Goal: Information Seeking & Learning: Learn about a topic

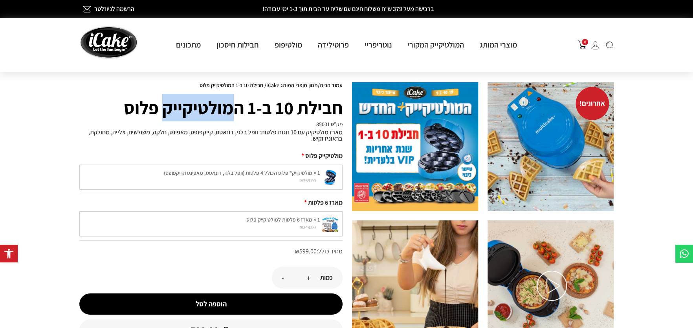
drag, startPoint x: 166, startPoint y: 105, endPoint x: 229, endPoint y: 107, distance: 62.9
click at [229, 107] on h1 "חבילת 10 ב-1 המולטיקייק פלוס" at bounding box center [210, 107] width 263 height 27
copy h1 "מולטיקייק"
click at [339, 113] on h1 "חבילת 10 ב-1 המולטיקייק פלוס" at bounding box center [210, 107] width 263 height 27
click at [324, 126] on h4 "מק”ט 85001" at bounding box center [210, 123] width 263 height 5
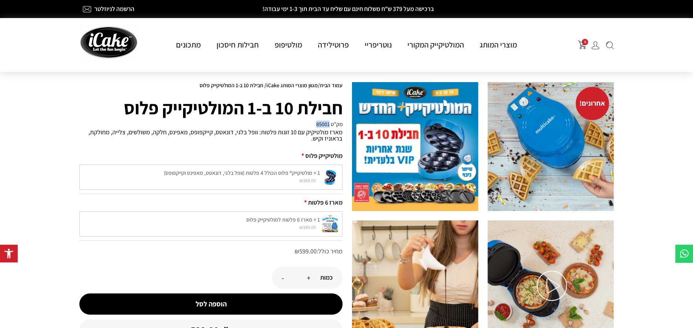
click at [324, 126] on h4 "מק”ט 85001" at bounding box center [210, 123] width 263 height 5
copy h4 "85001"
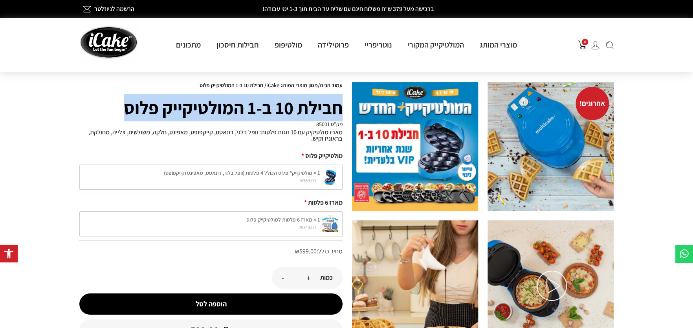
drag, startPoint x: 340, startPoint y: 106, endPoint x: 125, endPoint y: 105, distance: 215.3
click at [125, 105] on h1 "חבילת 10 ב-1 המולטיקייק פלוס" at bounding box center [210, 107] width 263 height 27
copy h1 "חבילת 10 ב-1 המולטיקייק פלוס"
click at [334, 108] on h1 "חבילת 10 ב-1 המולטיקייק פלוס" at bounding box center [210, 107] width 263 height 27
drag, startPoint x: 339, startPoint y: 106, endPoint x: 118, endPoint y: 93, distance: 221.5
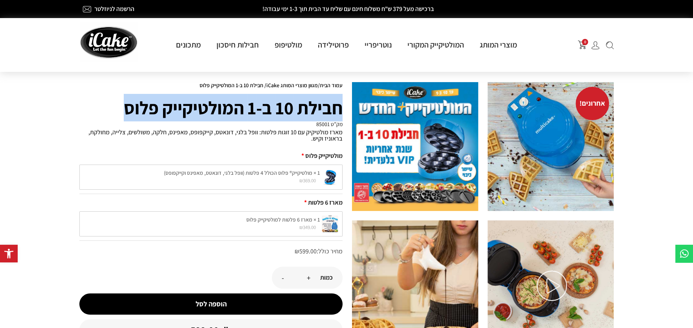
click at [118, 94] on h1 "חבילת 10 ב-1 המולטיקייק פלוס" at bounding box center [210, 107] width 263 height 27
copy h1 "חבילת 10 ב-1 המולטיקייק פלוס"
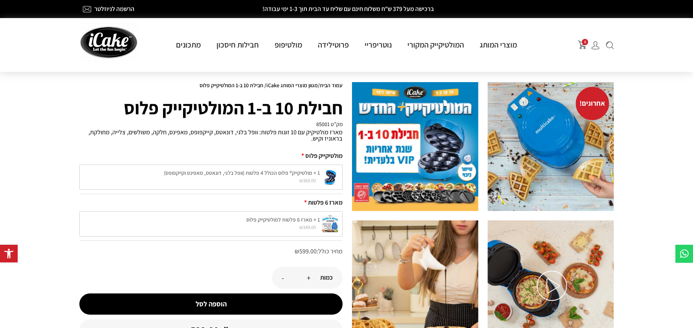
click at [321, 123] on h4 "מק”ט 85001" at bounding box center [210, 123] width 263 height 5
copy h4 "85001"
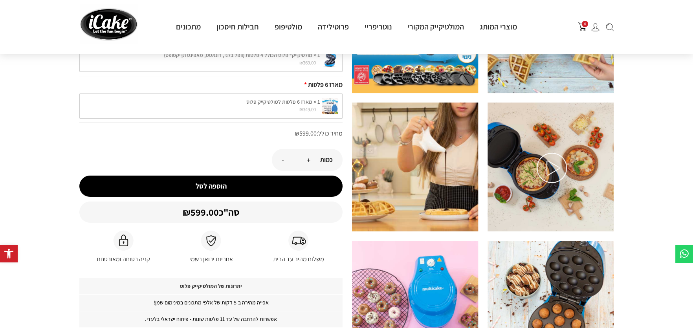
scroll to position [196, 0]
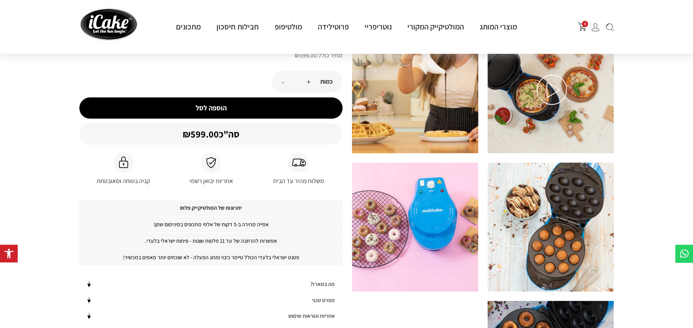
drag, startPoint x: 228, startPoint y: 216, endPoint x: 276, endPoint y: 213, distance: 48.4
click at [276, 213] on h4 "יתרונות של המולטיקייק פלוס" at bounding box center [210, 208] width 263 height 16
drag, startPoint x: 272, startPoint y: 227, endPoint x: 126, endPoint y: 227, distance: 146.1
click at [126, 227] on p "אפייה מהירה ב-5 דקות של אלפי מתכונים במינימום שמן!" at bounding box center [210, 224] width 263 height 16
click at [227, 216] on p "אפייה מהירה ב-5 דקות של אלפי מתכונים במינימום שמן!" at bounding box center [210, 224] width 263 height 16
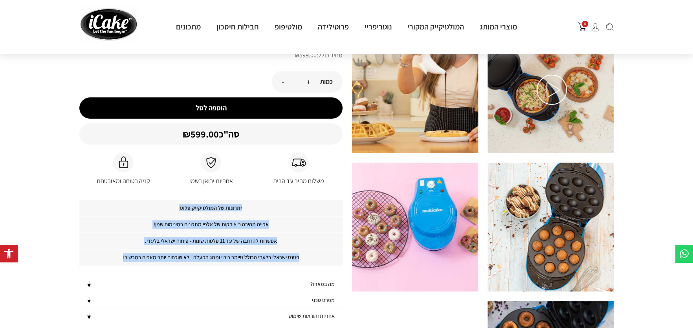
drag, startPoint x: 259, startPoint y: 204, endPoint x: 114, endPoint y: 255, distance: 153.6
click at [116, 255] on div "יתרונות של המולטיקייק פלוס אפייה מהירה ב-5 דקות של אלפי מתכונים במינימום שמן! א…" at bounding box center [210, 233] width 263 height 66
copy div "יתרונות של המולטיקייק פלוס אפייה מהירה ב-5 דקות של אלפי מתכונים במינימום שמן! א…"
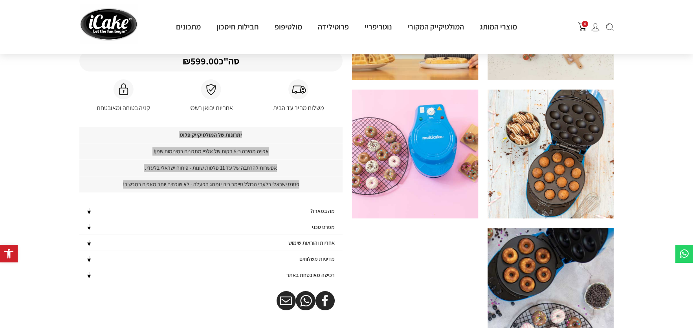
scroll to position [275, 0]
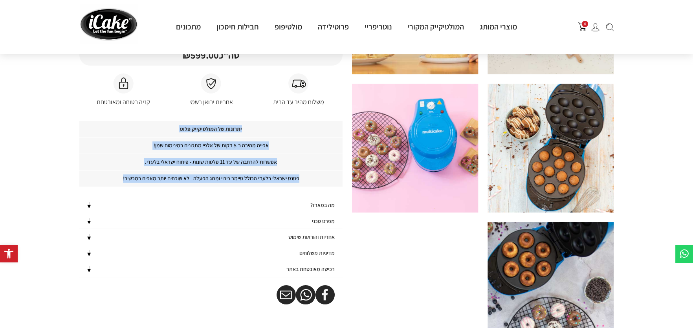
click at [317, 202] on h4 "מה במארז?" at bounding box center [322, 205] width 24 height 7
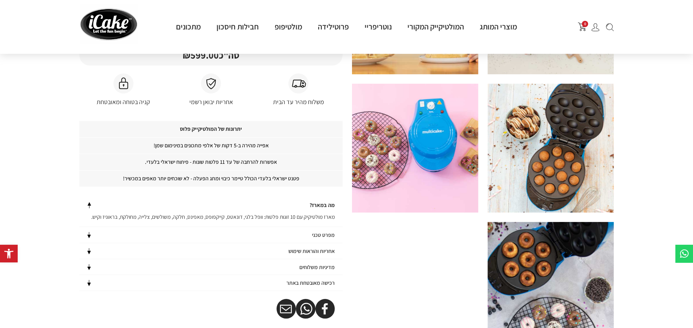
click at [326, 214] on p "מארז מולטיקיק עם 10 זוגות פלטות: וופל בלגי, דונאטס, קייקפופס, מאפינס, חלקה, משו…" at bounding box center [210, 217] width 263 height 8
click at [329, 205] on h4 "מה במארז?" at bounding box center [322, 205] width 25 height 7
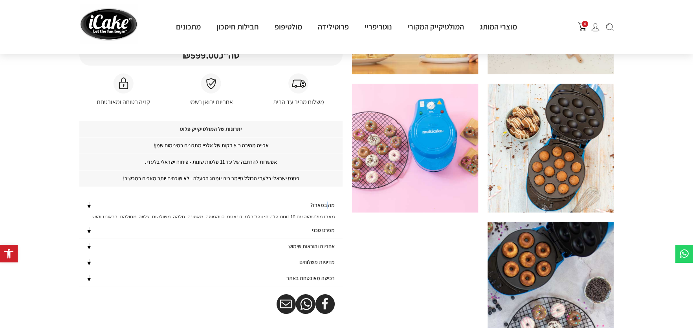
click at [329, 205] on h4 "מה במארז?" at bounding box center [322, 205] width 24 height 7
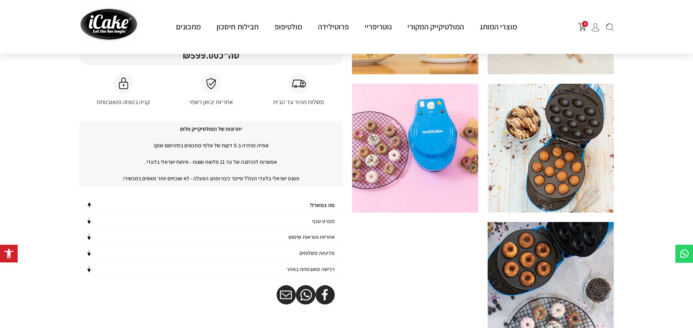
click at [329, 205] on h4 "מה במארז?" at bounding box center [322, 205] width 25 height 7
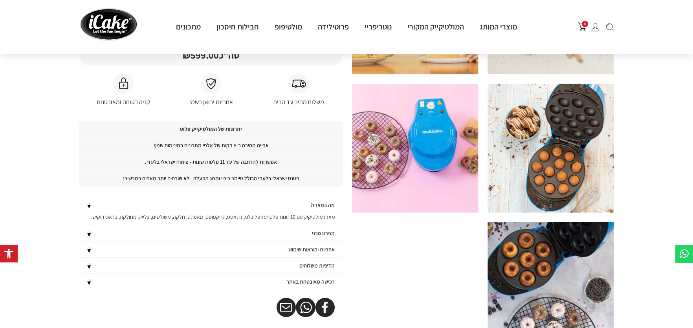
click at [323, 214] on p "מארז מולטיקיק עם 10 זוגות פלטות: וופל בלגי, דונאטס, קייקפופס, מאפינס, חלקה, משו…" at bounding box center [210, 216] width 263 height 7
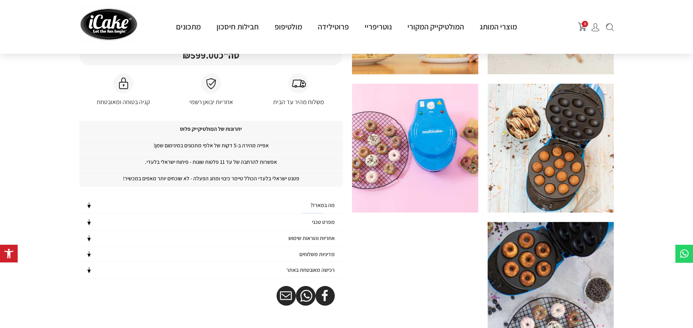
click at [323, 214] on div "מה במארז? מארז מולטיקיק עם 10 זוגות פלטות: וופל בלגי, דונאטס, קייקפופס, מאפינס,…" at bounding box center [210, 237] width 263 height 81
click at [322, 203] on h4 "מה במארז?" at bounding box center [322, 205] width 24 height 7
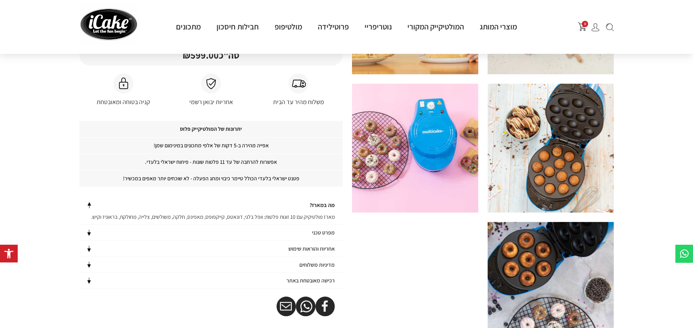
click at [324, 216] on p "מארז מולטיקיק עם 10 זוגות פלטות: וופל בלגי, דונאטס, קייקפופס, מאפינס, חלקה, משו…" at bounding box center [210, 216] width 263 height 7
click at [324, 216] on p "מארז מולטיקיק עם 10 זוגות פלטות: וופל בלגי, דונאטס, קייקפופס, מאפינס, חלקה, משו…" at bounding box center [210, 217] width 263 height 8
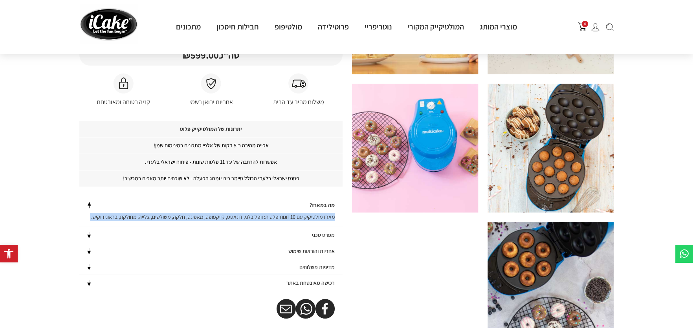
click at [324, 216] on p "מארז מולטיקיק עם 10 זוגות פלטות: וופל בלגי, דונאטס, קייקפופס, מאפינס, חלקה, משו…" at bounding box center [210, 217] width 263 height 8
copy p "מארז מולטיקיק עם 10 זוגות פלטות: וופל בלגי, דונאטס, קייקפופס, מאפינס, חלקה, משו…"
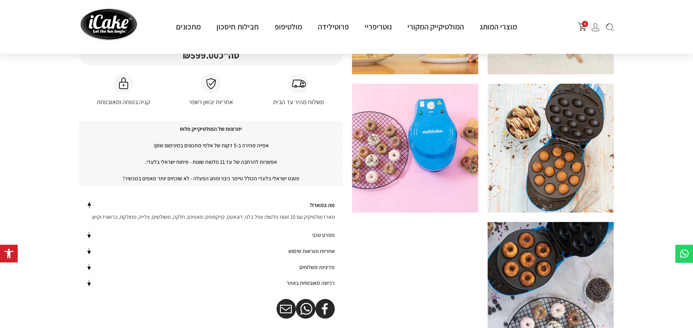
click at [324, 233] on h4 "מפרט טכני" at bounding box center [323, 235] width 23 height 7
drag, startPoint x: 335, startPoint y: 247, endPoint x: 273, endPoint y: 297, distance: 79.3
click at [273, 297] on p "מידות אריזה: אורך: 31 ס"מ גובה: 30 ס"מ עומק: 30 ס"מ משקל: 4.5 קילו אורך כבל חשמ…" at bounding box center [210, 272] width 263 height 58
copy p "מידות אריזה: אורך: 31 ס"מ גובה: 30 ס"מ עומק: 30 ס"מ משקל: 4.5 קילו אורך כבל חשמ…"
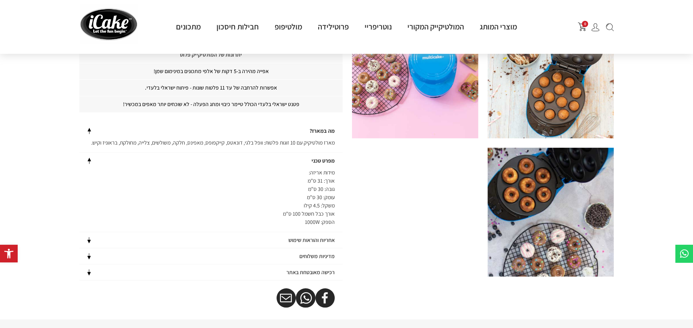
scroll to position [353, 0]
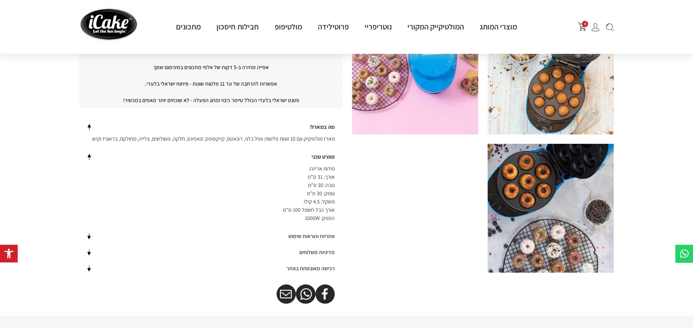
click at [300, 233] on h4 "אחריות והוראות שימוש" at bounding box center [311, 236] width 46 height 7
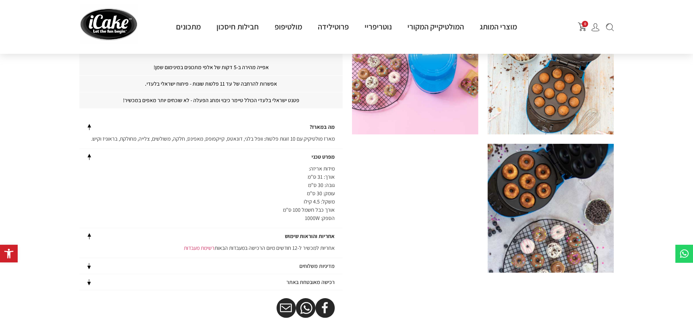
click at [325, 267] on h4 "מדיניות משלוחים" at bounding box center [316, 266] width 35 height 7
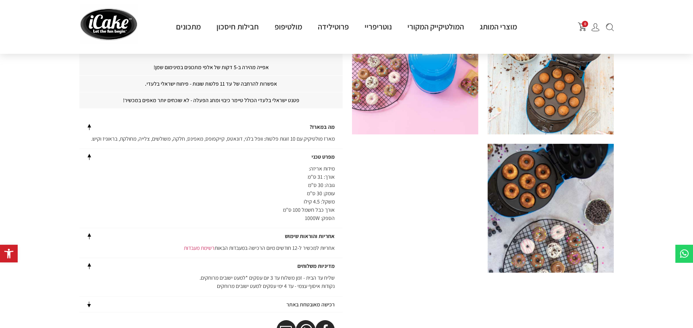
click at [314, 301] on h4 "רכישה מאובטחת באתר" at bounding box center [310, 304] width 48 height 7
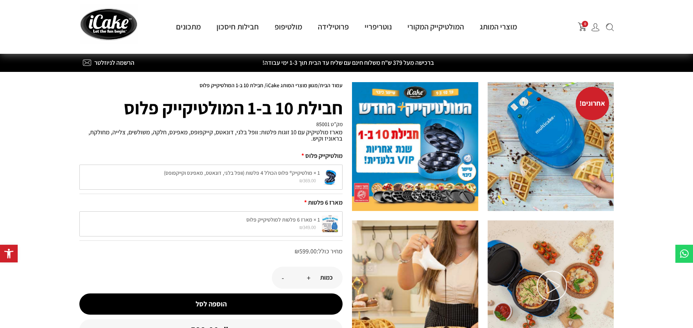
scroll to position [0, 0]
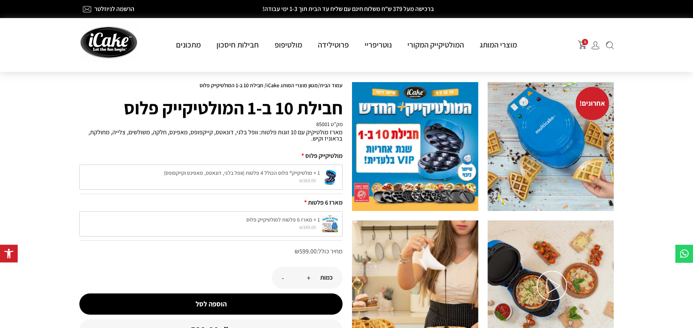
click at [322, 127] on div "מארז מולטיקיק עם 10 זוגות פלטות: וופל בלגי, דונאטס, קייקפופס, מאפינס, חלקה, משו…" at bounding box center [210, 137] width 263 height 20
click at [322, 123] on h4 "מק”ט 85001" at bounding box center [210, 123] width 263 height 5
copy h4 "85001"
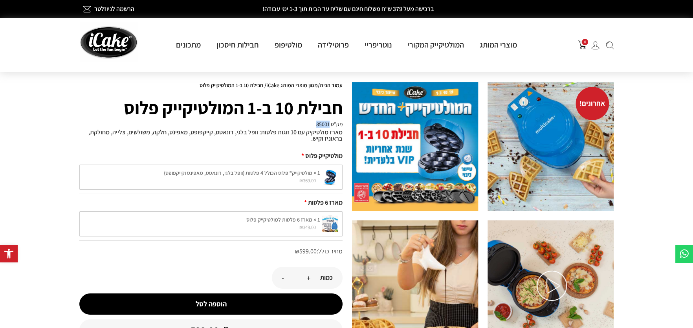
click at [400, 134] on img at bounding box center [415, 146] width 126 height 129
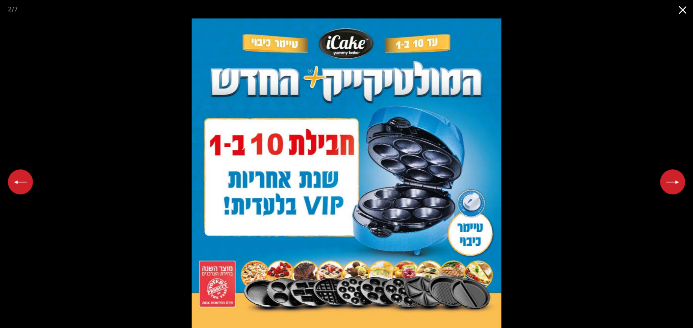
click at [686, 5] on button "Close gallery" at bounding box center [683, 9] width 20 height 18
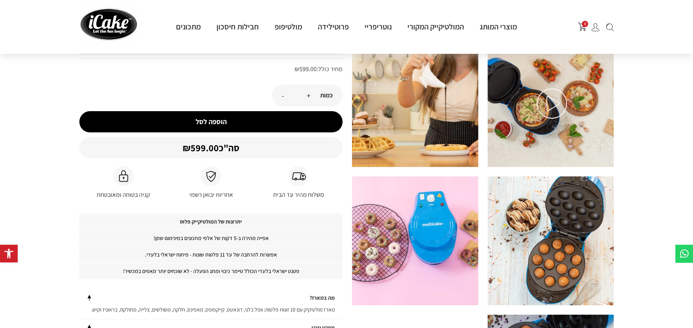
scroll to position [236, 0]
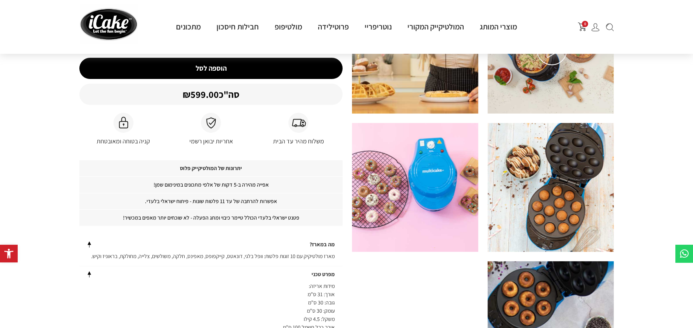
click at [545, 194] on img at bounding box center [551, 187] width 126 height 129
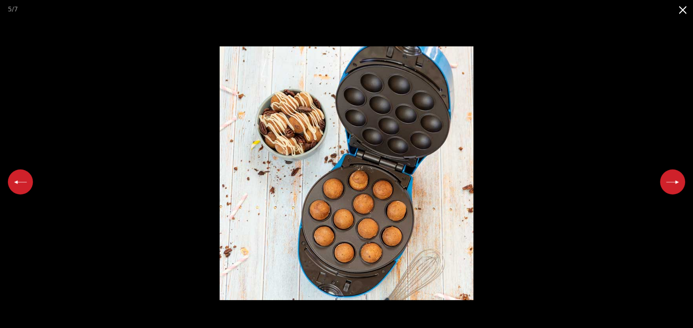
scroll to position [0, 0]
click at [680, 10] on button "Close gallery" at bounding box center [683, 9] width 20 height 18
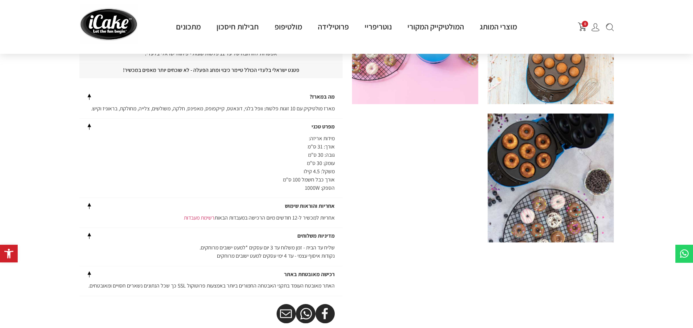
scroll to position [392, 0]
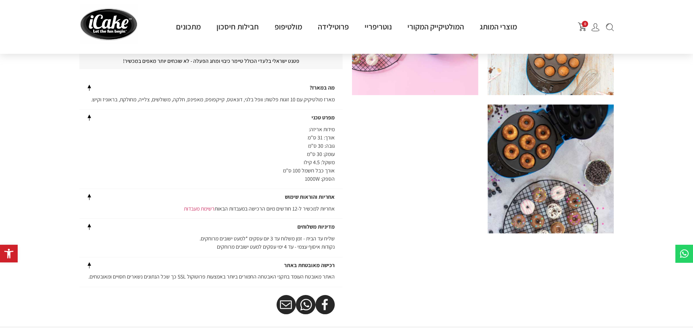
click at [544, 178] on img at bounding box center [551, 168] width 126 height 129
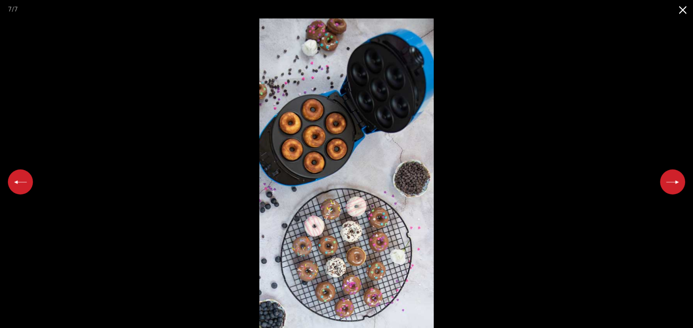
scroll to position [0, 0]
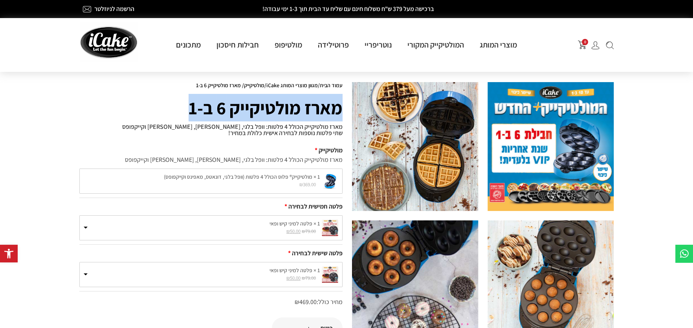
drag, startPoint x: 340, startPoint y: 108, endPoint x: 184, endPoint y: 100, distance: 156.2
click at [184, 100] on h1 "מארז מולטיקייק 6 ב-1" at bounding box center [210, 107] width 263 height 27
copy h1 "מארז מולטיקייק 6 ב-1"
click at [296, 127] on p "מארז מולטיקייק הכולל 4 פלטות: וופל בלגי, דונאטס, מאפינס וקייקפופס שתי פלטות נוס…" at bounding box center [210, 130] width 263 height 13
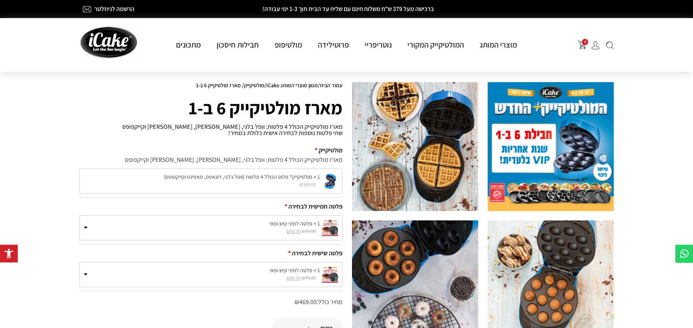
drag, startPoint x: 341, startPoint y: 126, endPoint x: 222, endPoint y: 134, distance: 119.7
click at [222, 134] on p "מארז מולטיקייק הכולל 4 פלטות: וופל בלגי, דונאטס, מאפינס וקייקפופס שתי פלטות נוס…" at bounding box center [210, 130] width 263 height 13
copy p "מארז מולטיקייק הכולל 4 פלטות: וופל בלגי, דונאטס, מאפינס וקייקפופס שתי פלטות נוס…"
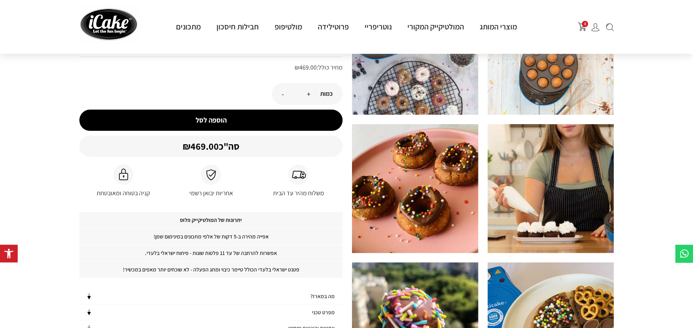
scroll to position [236, 0]
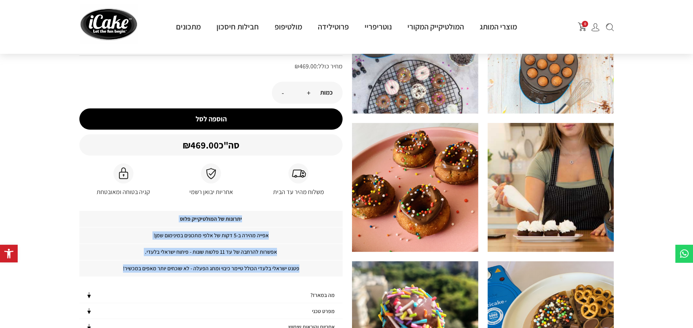
drag, startPoint x: 250, startPoint y: 214, endPoint x: 85, endPoint y: 265, distance: 172.7
click at [96, 266] on div "יתרונות של המולטיקייק פלוס אפייה מהירה ב-5 דקות של אלפי מתכונים במינימום שמן! א…" at bounding box center [210, 244] width 263 height 66
copy div "יתרונות של המולטיקייק פלוס אפייה מהירה ב-5 דקות של אלפי מתכונים במינימום שמן! א…"
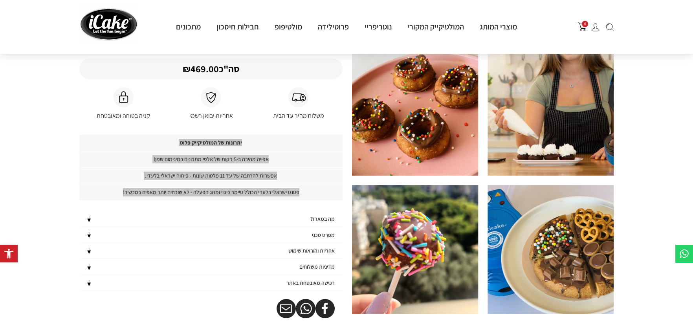
scroll to position [314, 0]
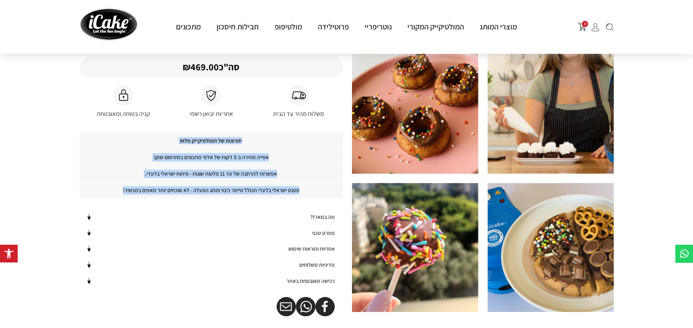
click at [308, 216] on div "מה במארז?" at bounding box center [210, 217] width 263 height 16
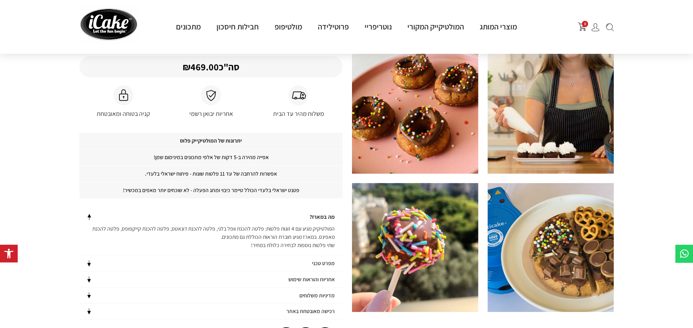
drag, startPoint x: 336, startPoint y: 228, endPoint x: 220, endPoint y: 241, distance: 116.6
click at [220, 241] on p "המולטיקיק מגיע עם 4 זוגות פלטות: פלטה להכנת וופל בלגי, פלטה להכנת דונאטס, פלטה …" at bounding box center [210, 237] width 263 height 25
copy p "המולטיקיק מגיע עם 4 זוגות פלטות: פלטה להכנת וופל בלגי, פלטה להכנת דונאטס, פלטה …"
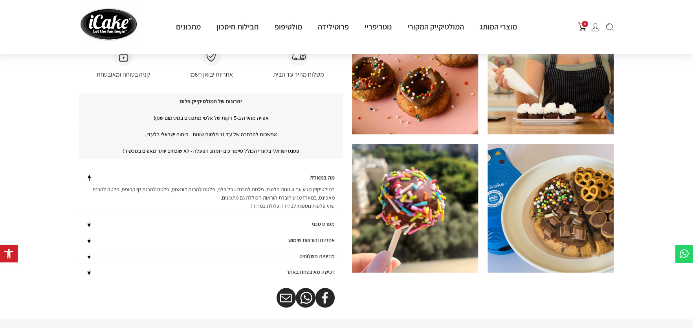
click at [322, 218] on div "מפרט טכני" at bounding box center [210, 224] width 263 height 16
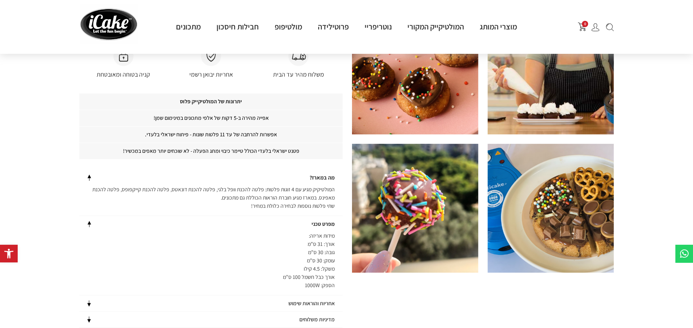
drag, startPoint x: 334, startPoint y: 234, endPoint x: 266, endPoint y: 285, distance: 84.7
click at [266, 285] on p "מידות אריזה: אורך: 31 ס"מ גובה: 30 ס"מ עומק: 30 ס"מ משקל: 4.5 קילו אורך כבל חשמ…" at bounding box center [210, 261] width 263 height 58
copy p "מידות אריזה: אורך: 31 ס"מ גובה: 30 ס"מ עומק: 30 ס"מ משקל: 4.5 קילו אורך כבל חשמ…"
click at [288, 254] on p "מידות אריזה: אורך: 31 ס"מ גובה: 30 ס"מ עומק: 30 ס"מ משקל: 4.5 קילו אורך כבל חשמ…" at bounding box center [210, 261] width 263 height 58
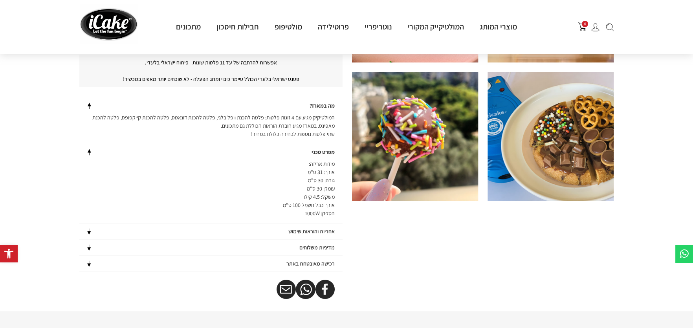
scroll to position [432, 0]
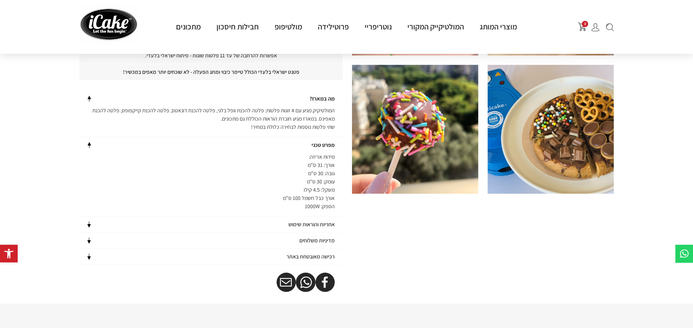
click at [299, 223] on h4 "אחריות והוראות שימוש" at bounding box center [311, 224] width 46 height 7
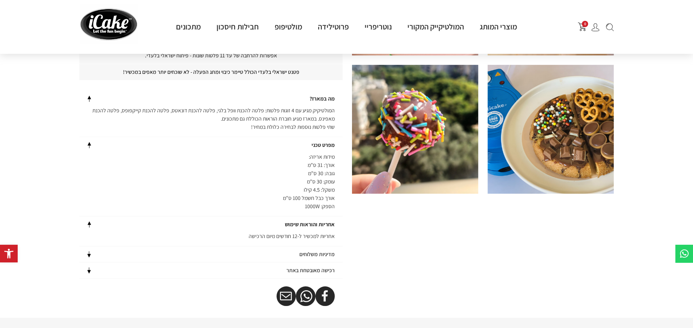
click at [299, 223] on h4 "אחריות והוראות שימוש" at bounding box center [310, 224] width 50 height 7
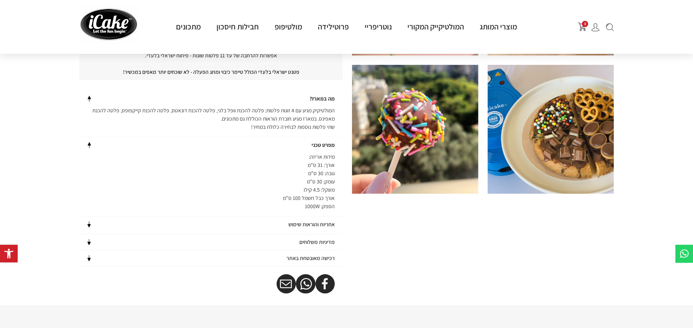
click at [302, 240] on h4 "מדיניות משלוחים" at bounding box center [316, 242] width 35 height 7
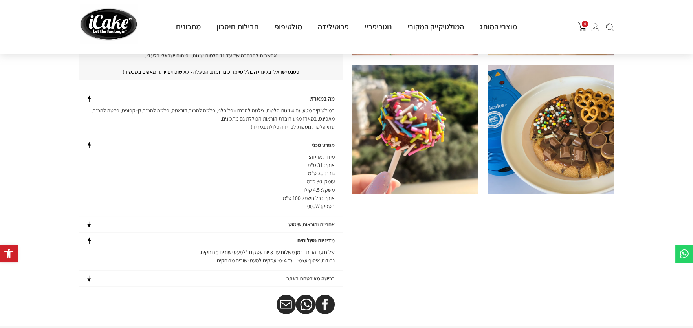
click at [302, 240] on h4 "מדיניות משלוחים" at bounding box center [315, 240] width 37 height 7
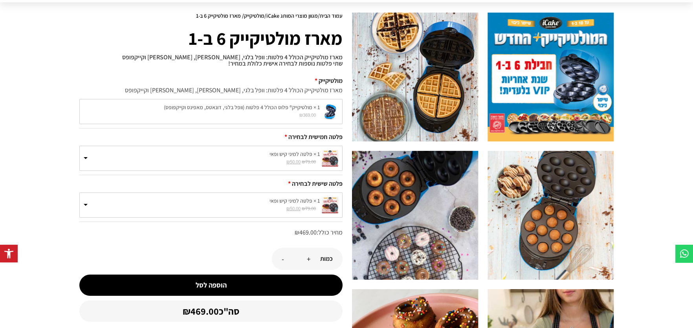
scroll to position [0, 0]
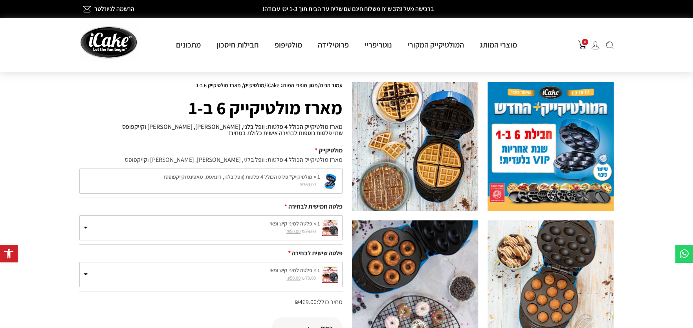
drag, startPoint x: 427, startPoint y: 137, endPoint x: 543, endPoint y: 134, distance: 115.9
drag, startPoint x: 543, startPoint y: 134, endPoint x: 581, endPoint y: 133, distance: 37.3
click at [581, 133] on img at bounding box center [551, 146] width 126 height 129
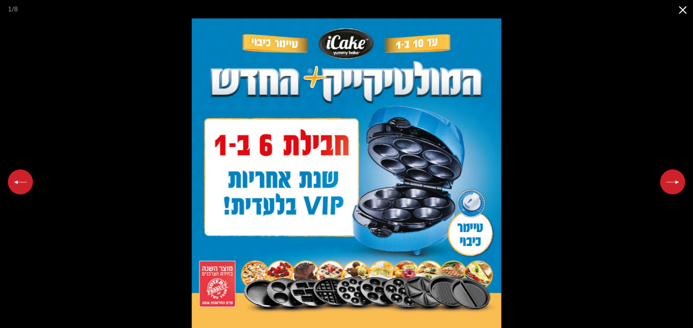
click at [687, 7] on button "Close gallery" at bounding box center [683, 9] width 20 height 18
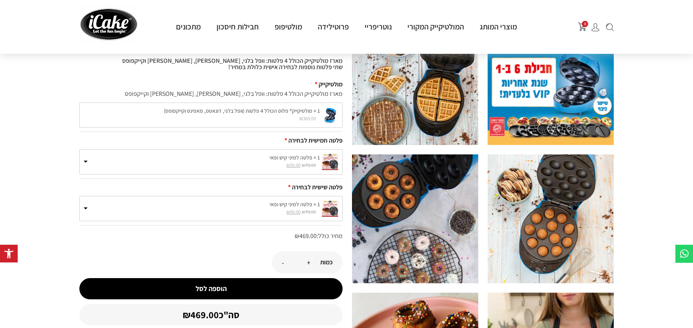
scroll to position [78, 0]
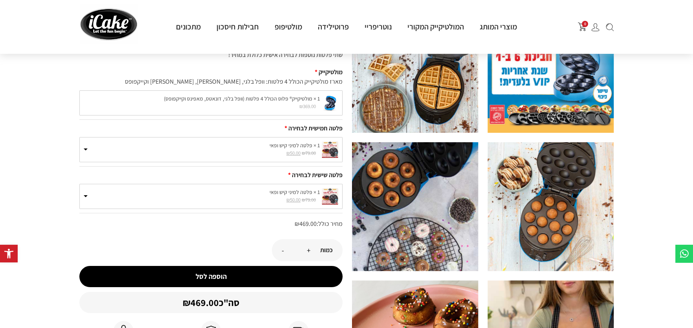
click at [418, 96] on img at bounding box center [415, 68] width 126 height 129
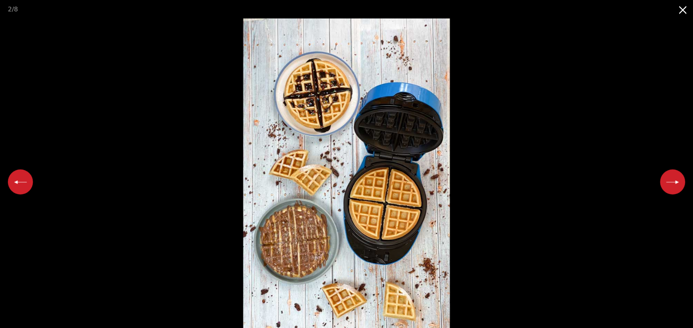
scroll to position [0, 0]
click at [683, 5] on button "Close gallery" at bounding box center [683, 9] width 20 height 18
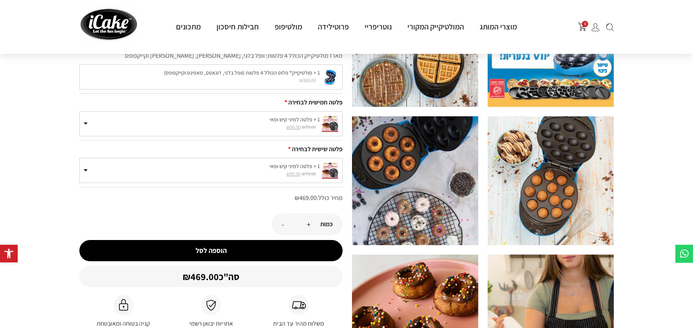
scroll to position [118, 0]
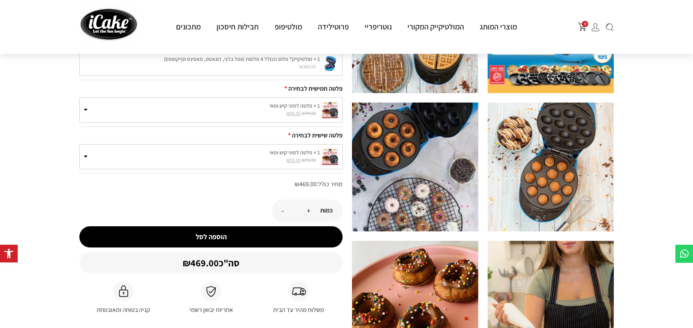
click at [539, 162] on img at bounding box center [551, 167] width 126 height 129
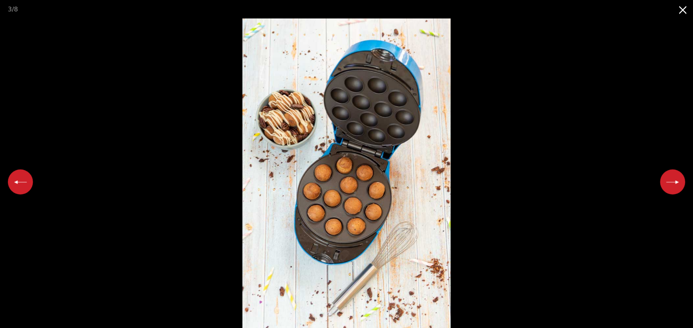
scroll to position [0, 0]
click at [679, 10] on button "Close gallery" at bounding box center [683, 9] width 20 height 18
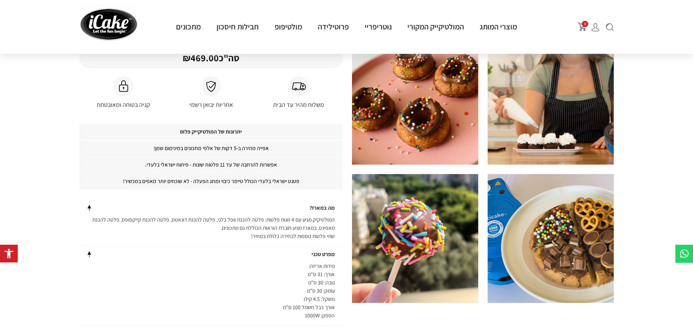
scroll to position [392, 0]
